Goal: Navigation & Orientation: Find specific page/section

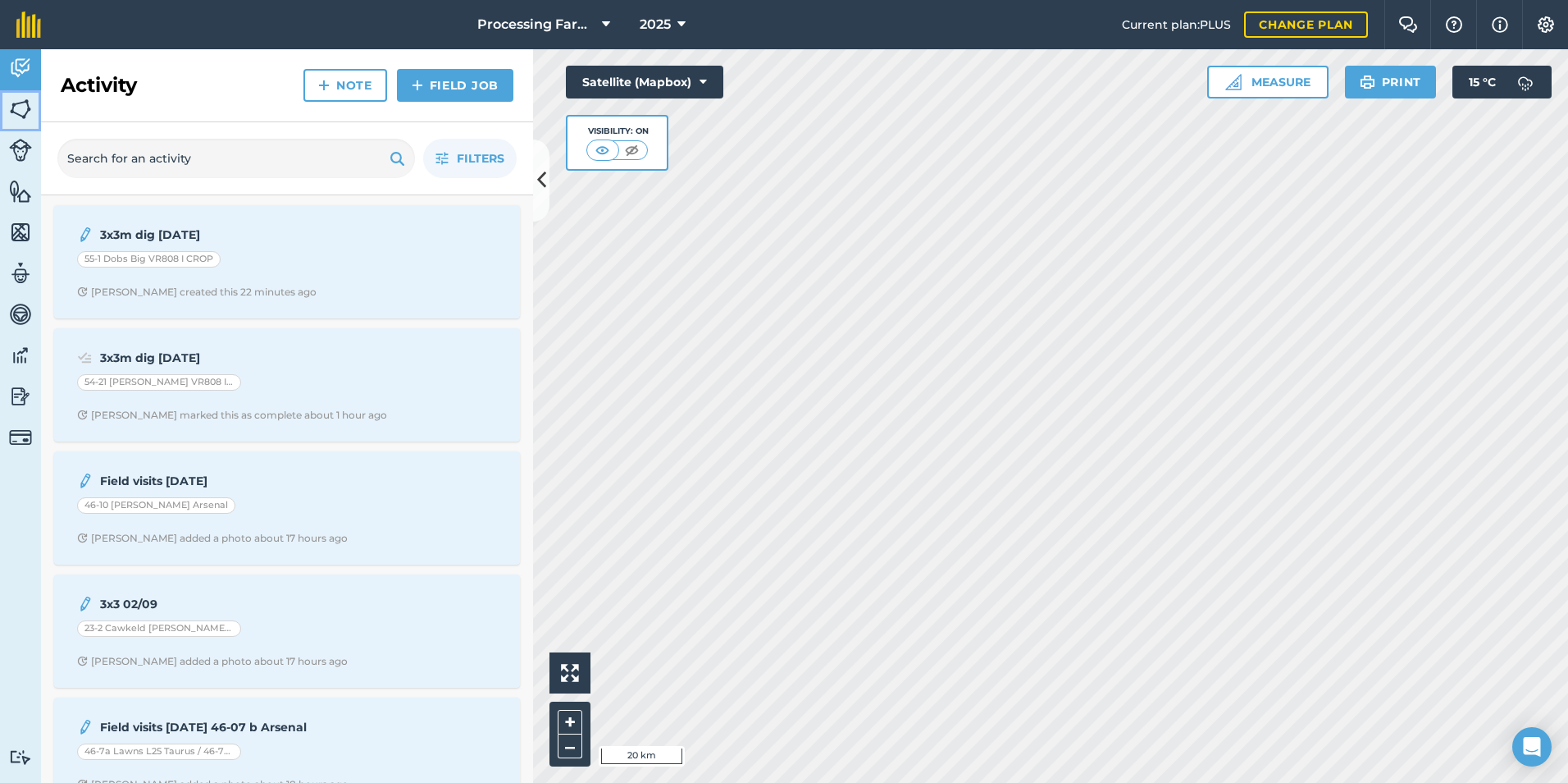
click at [25, 108] on img at bounding box center [20, 109] width 23 height 25
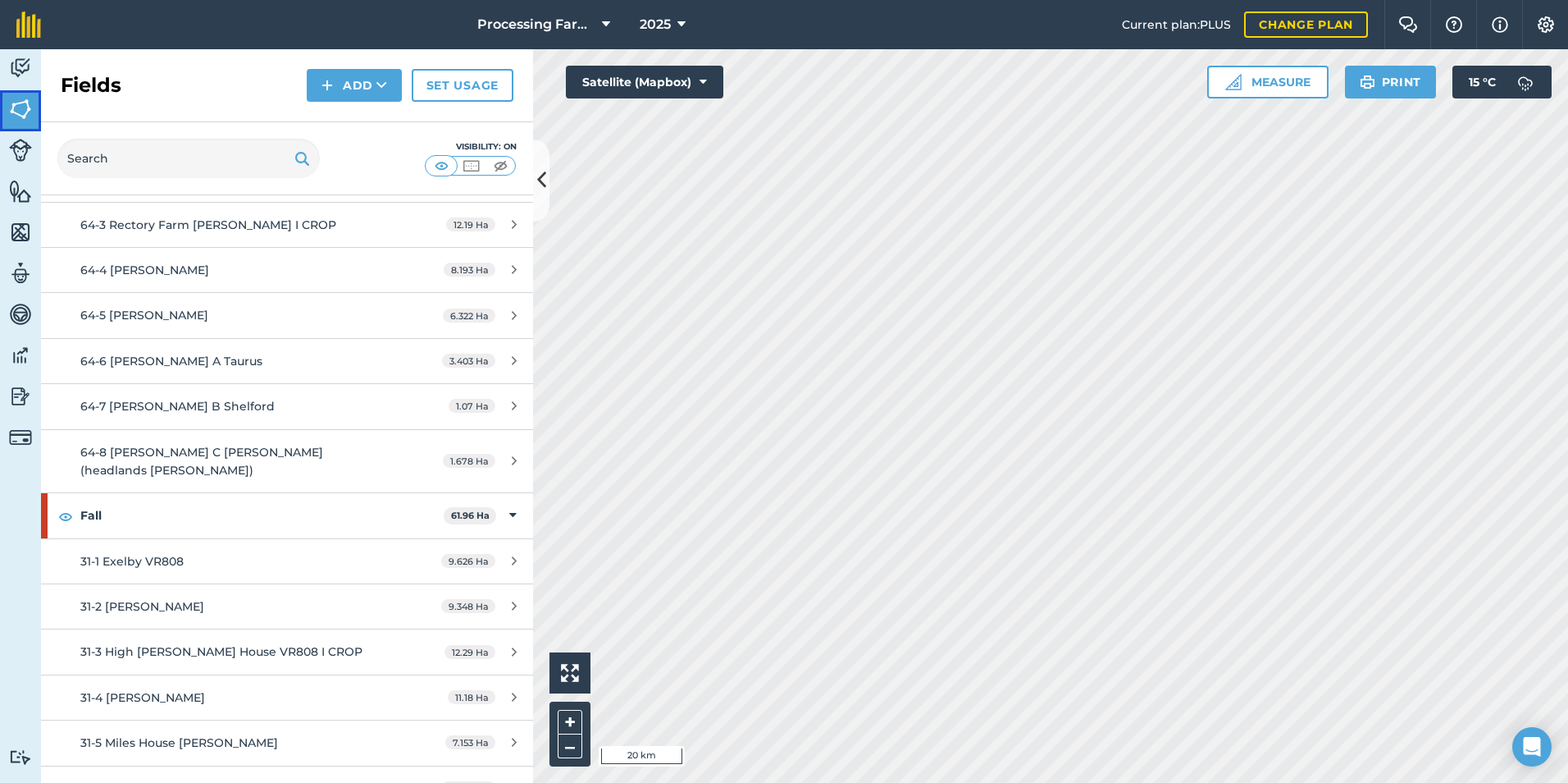
scroll to position [6153, 0]
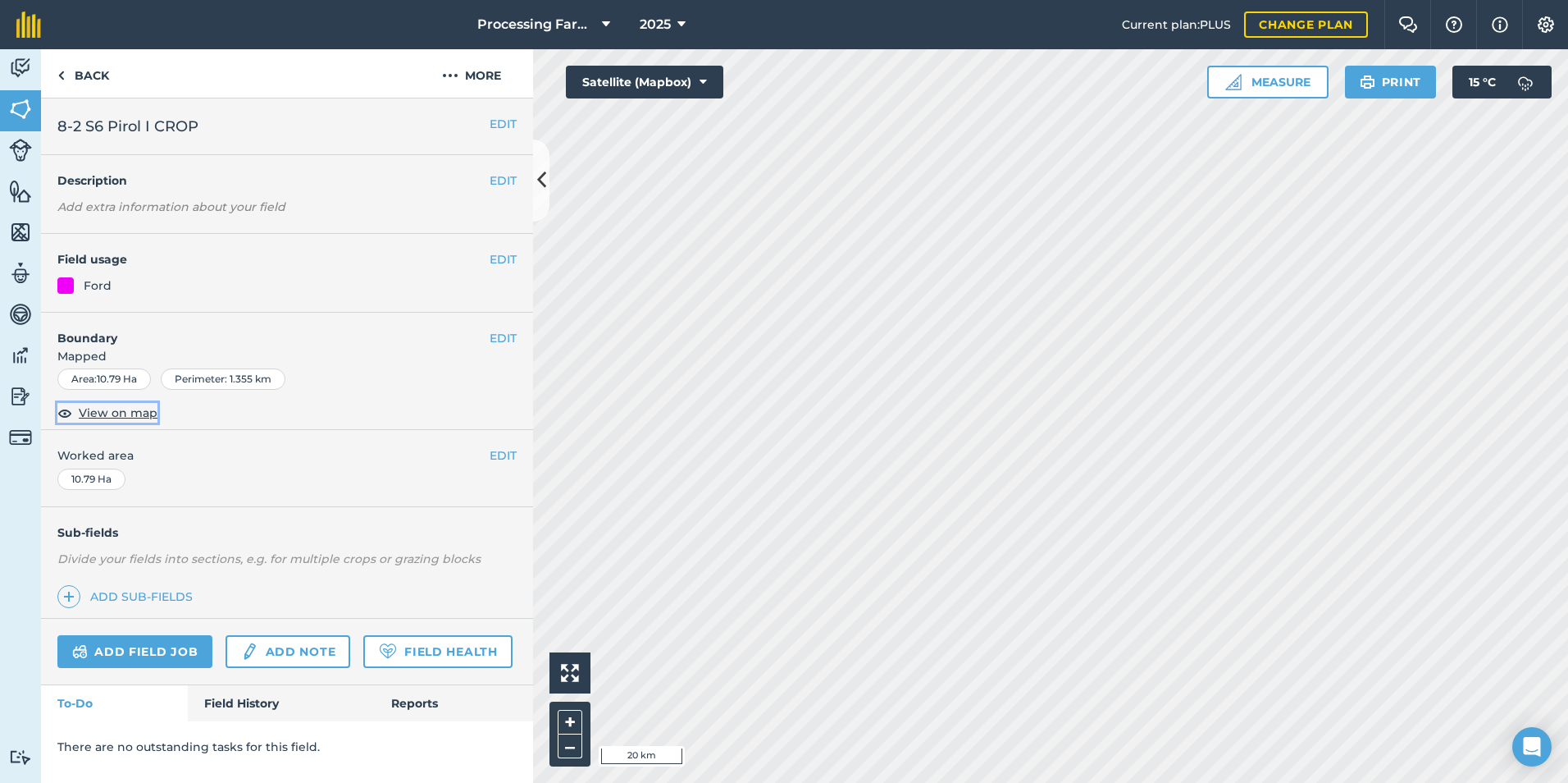
click at [139, 413] on span "View on map" at bounding box center [118, 412] width 79 height 18
click at [82, 62] on link "Back" at bounding box center [83, 73] width 84 height 48
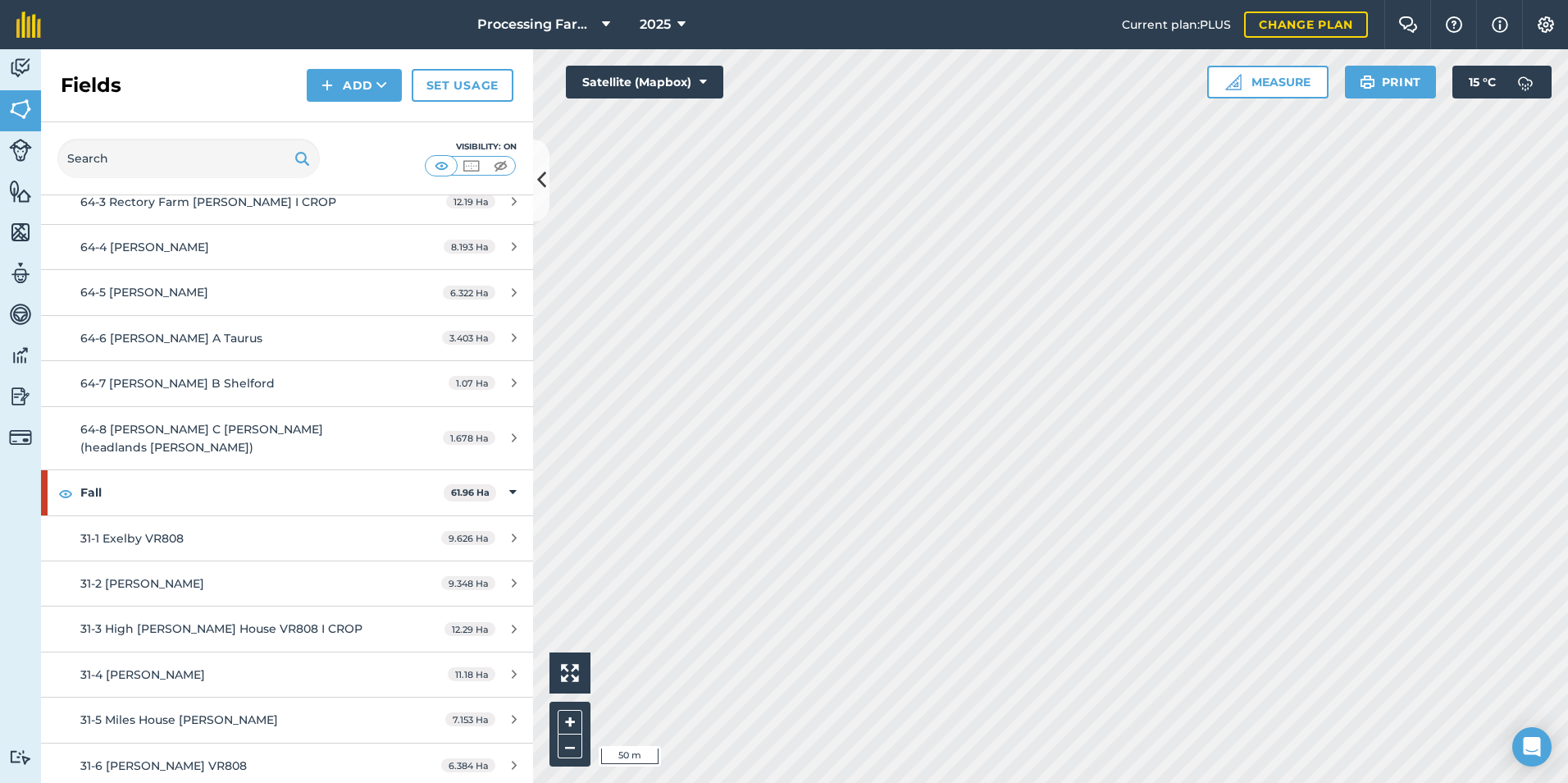
scroll to position [6153, 0]
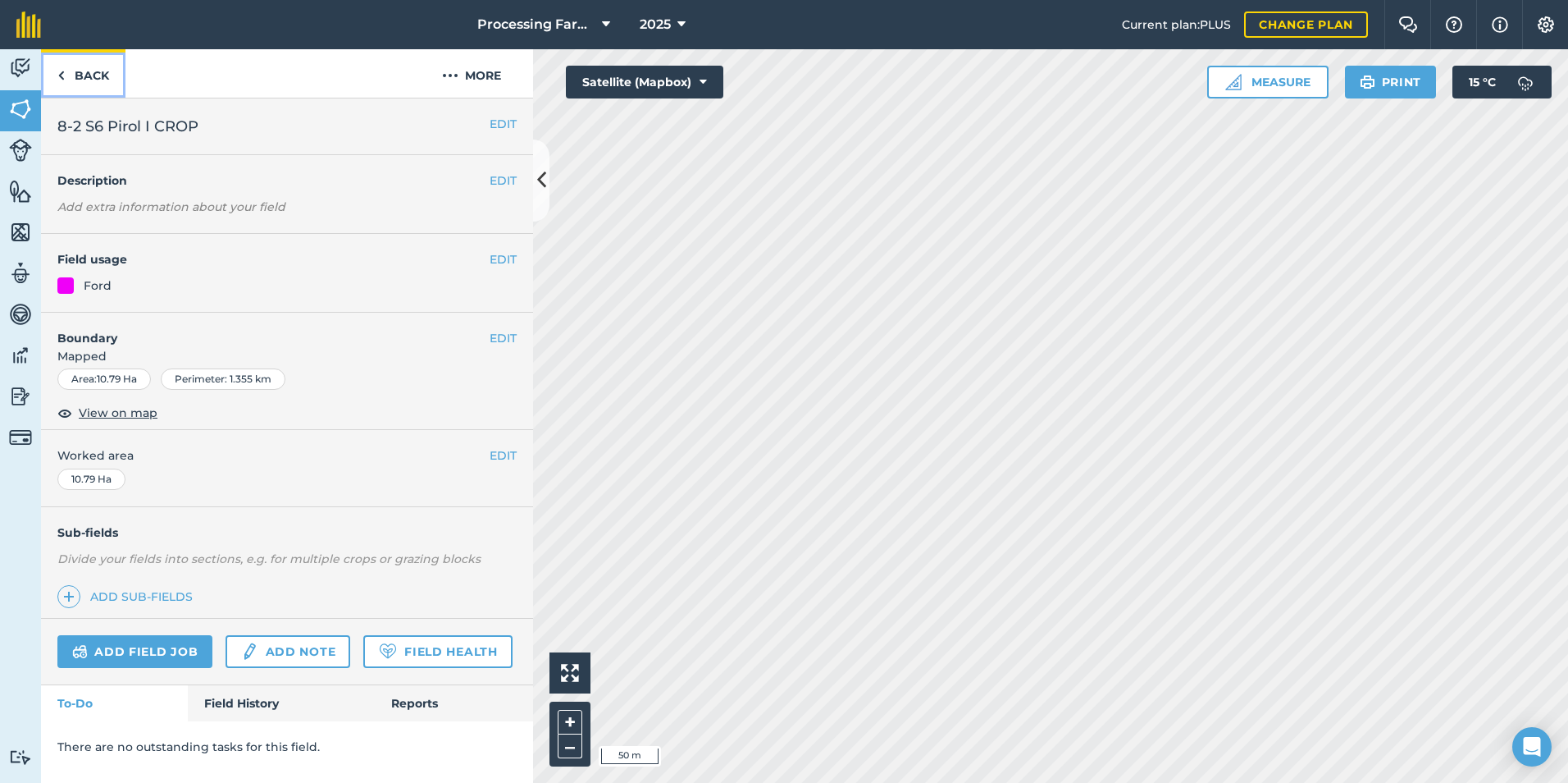
click at [96, 79] on link "Back" at bounding box center [83, 73] width 84 height 48
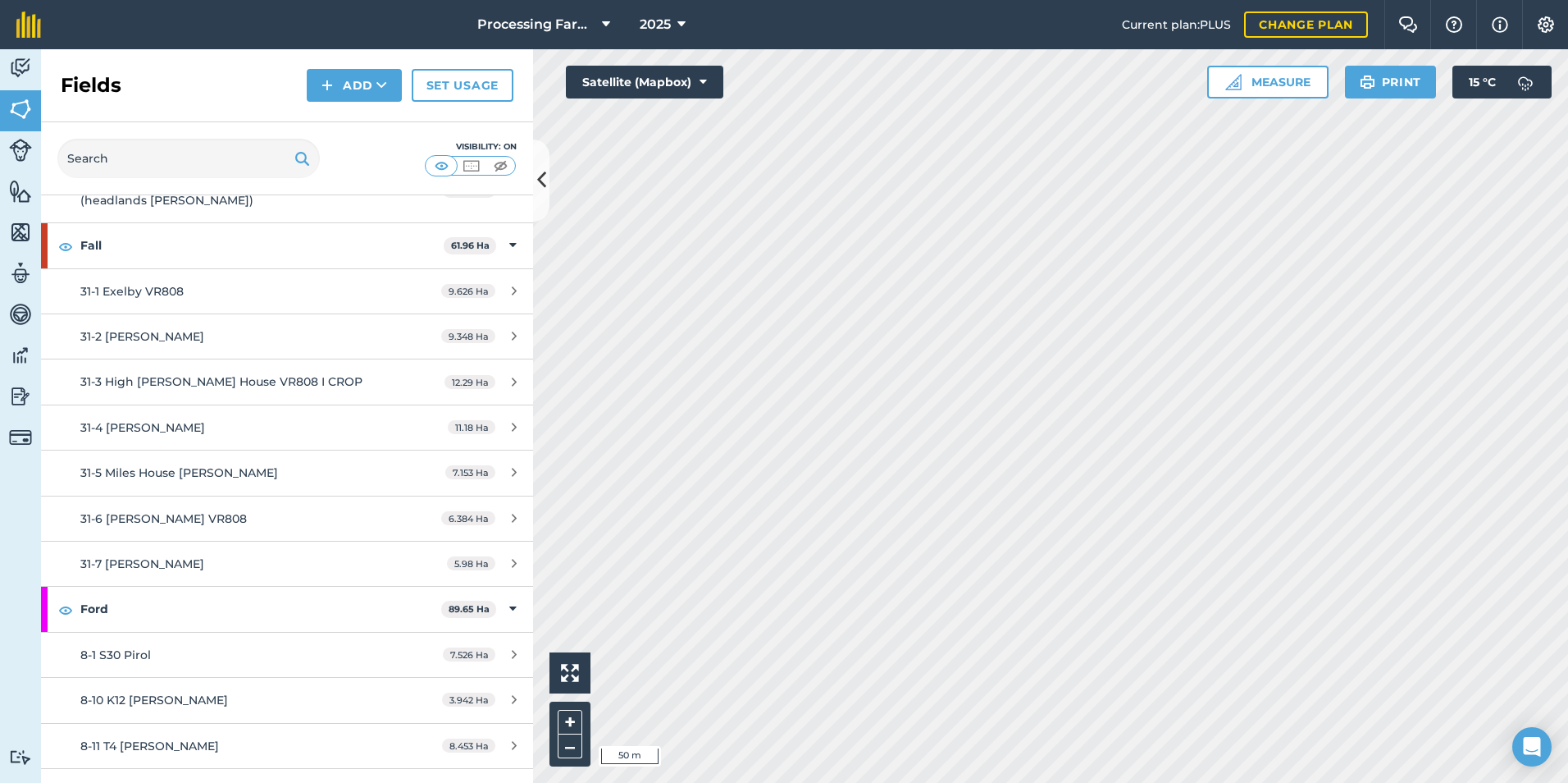
scroll to position [6153, 0]
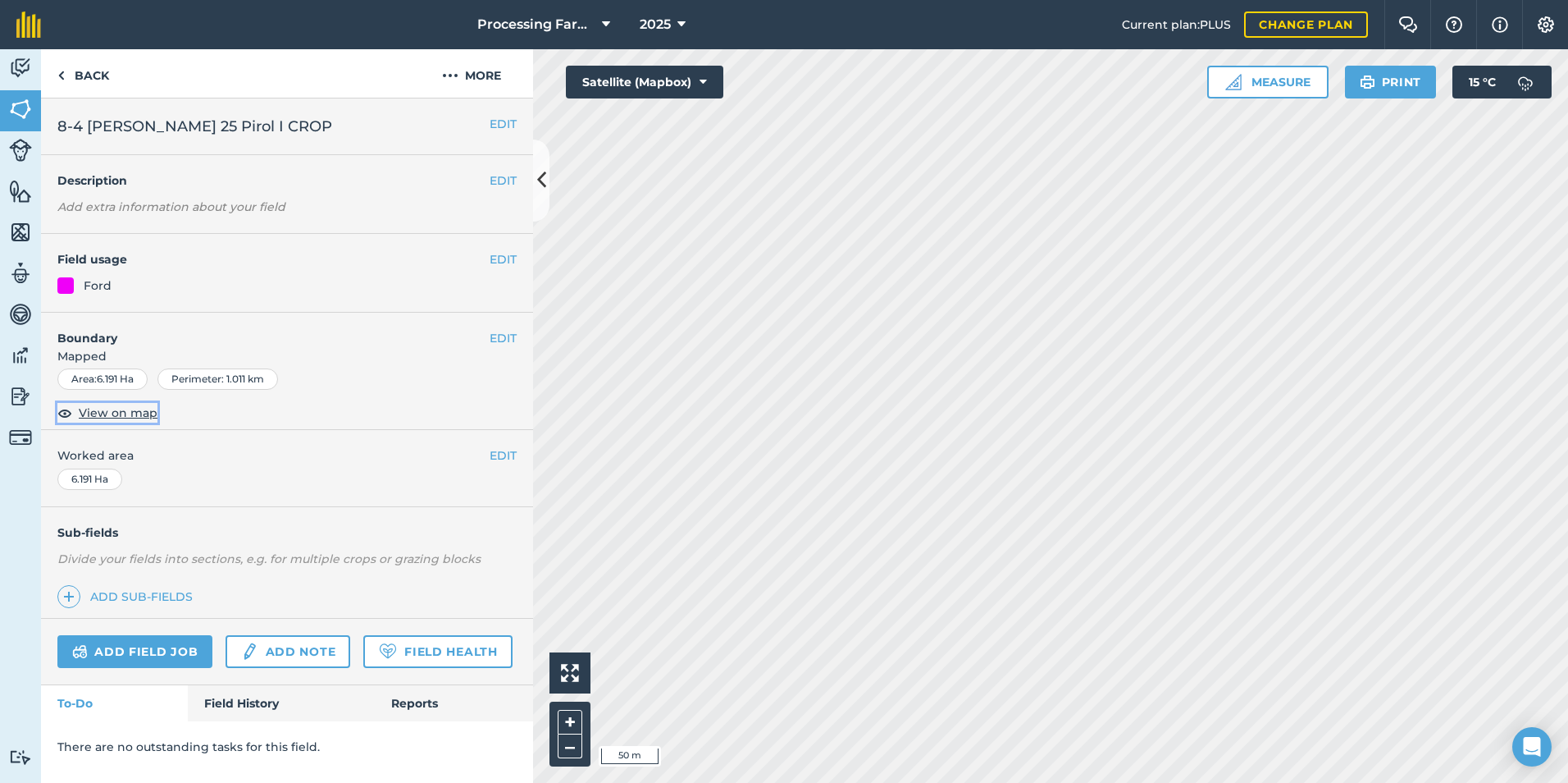
click at [131, 417] on span "View on map" at bounding box center [118, 412] width 79 height 18
